Goal: Task Accomplishment & Management: Use online tool/utility

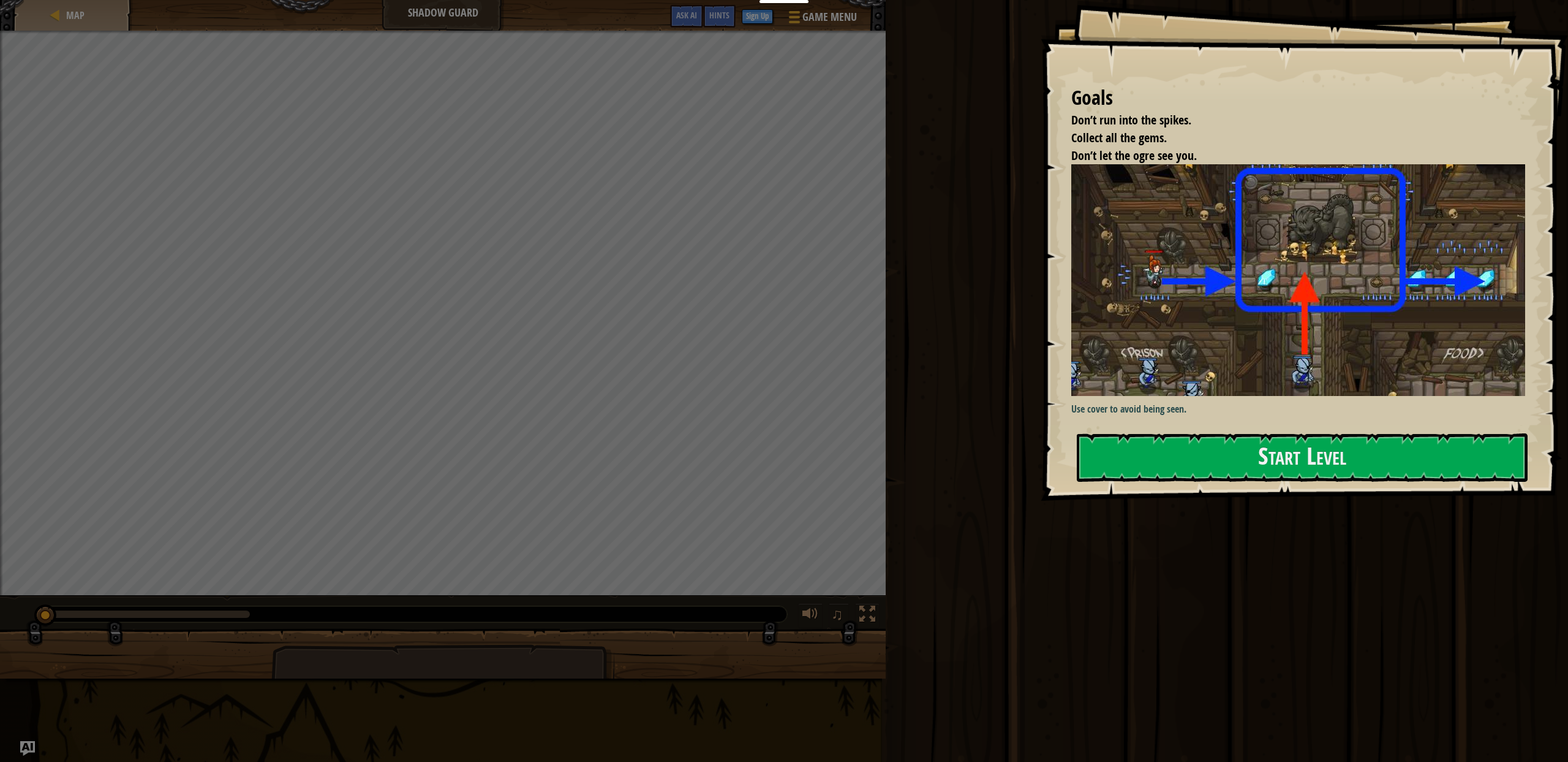
click at [1065, 318] on div "Goals Don’t run into the spikes. Collect all the gems. Don’t let the ogre see y…" at bounding box center [1305, 251] width 528 height 501
click at [1122, 467] on button "Start Level" at bounding box center [1302, 457] width 451 height 48
drag, startPoint x: 1164, startPoint y: 367, endPoint x: 1167, endPoint y: 403, distance: 36.1
click at [1164, 367] on img at bounding box center [1300, 280] width 456 height 232
click at [1175, 424] on div "Goals Don’t run into the spikes. Collect all the gems. Don’t let the ogre see y…" at bounding box center [1305, 251] width 528 height 501
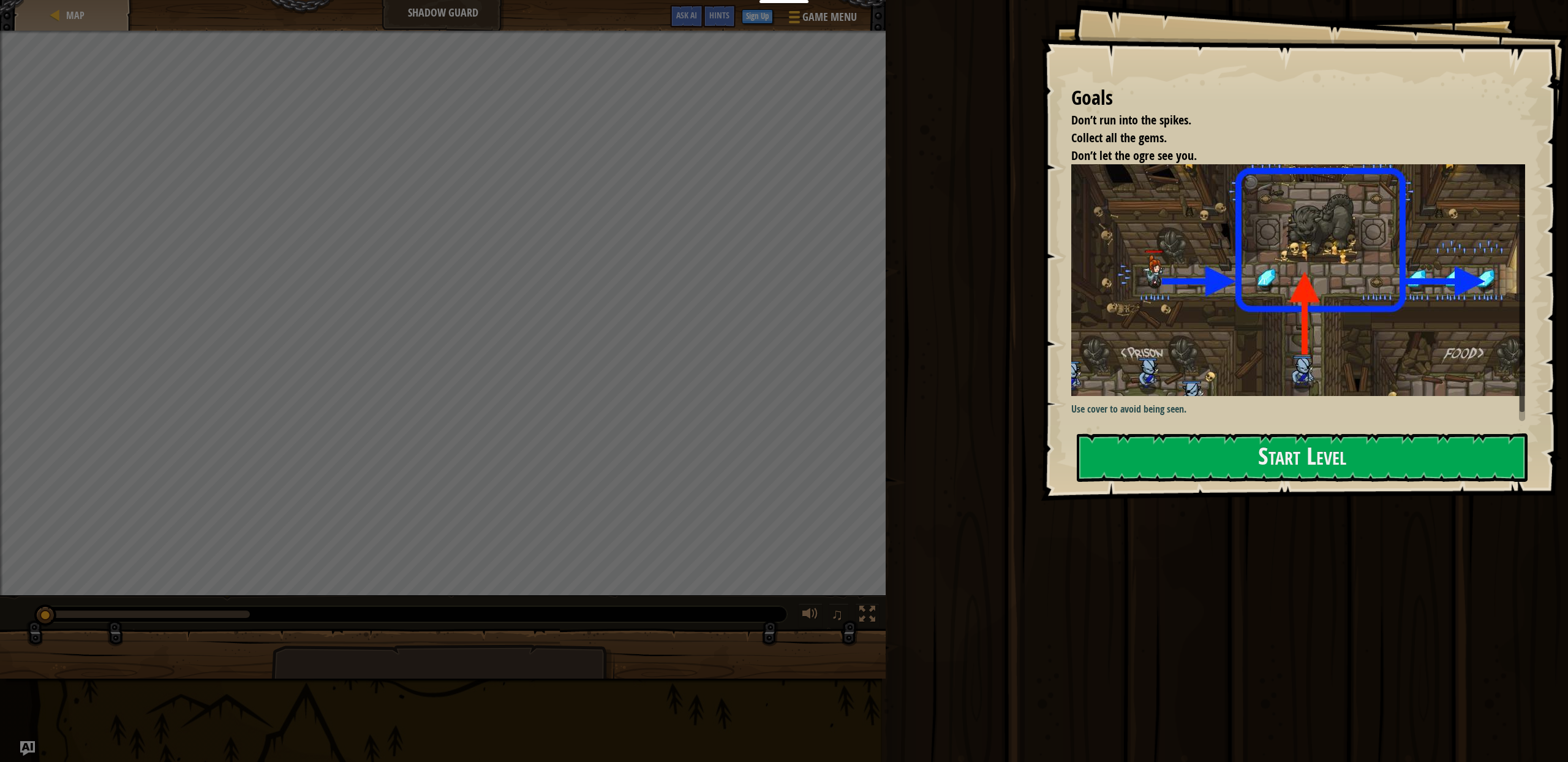
click at [1173, 485] on div "Goals Don’t run into the spikes. Collect all the gems. Don’t let the ogre see y…" at bounding box center [1305, 251] width 528 height 501
click at [1178, 458] on button "Start Level" at bounding box center [1302, 457] width 451 height 48
